Goal: Navigation & Orientation: Find specific page/section

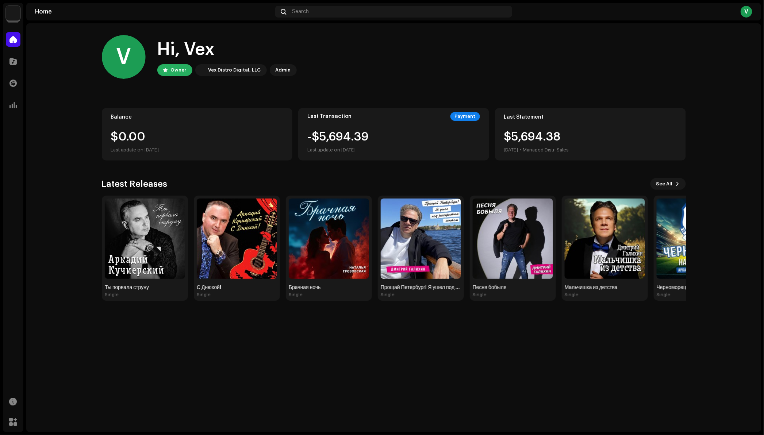
click at [16, 15] on img at bounding box center [13, 13] width 15 height 15
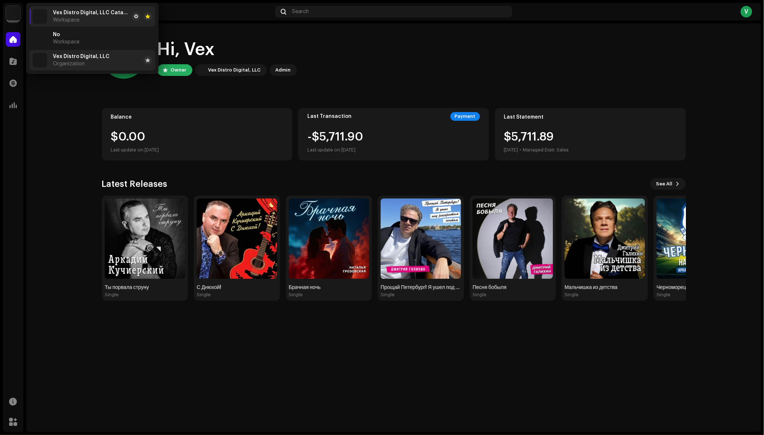
click at [62, 61] on span "Organization" at bounding box center [69, 64] width 32 height 6
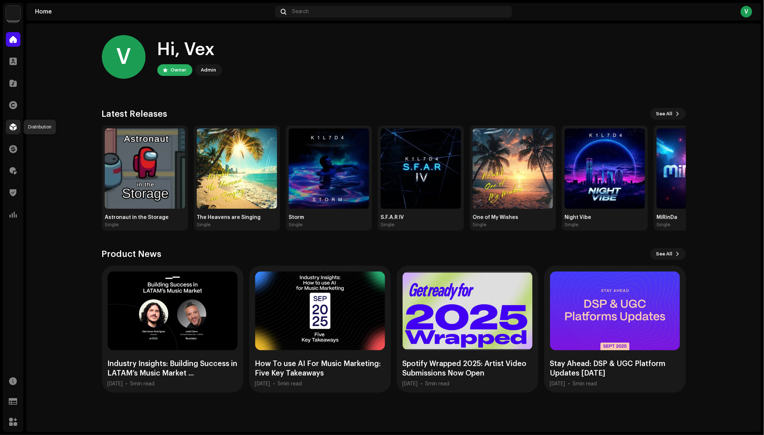
click at [14, 128] on span at bounding box center [12, 127] width 7 height 6
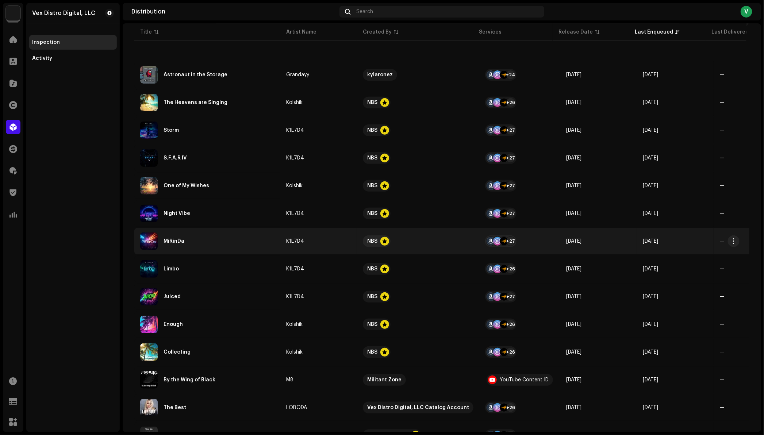
scroll to position [116, 0]
